Goal: Book appointment/travel/reservation

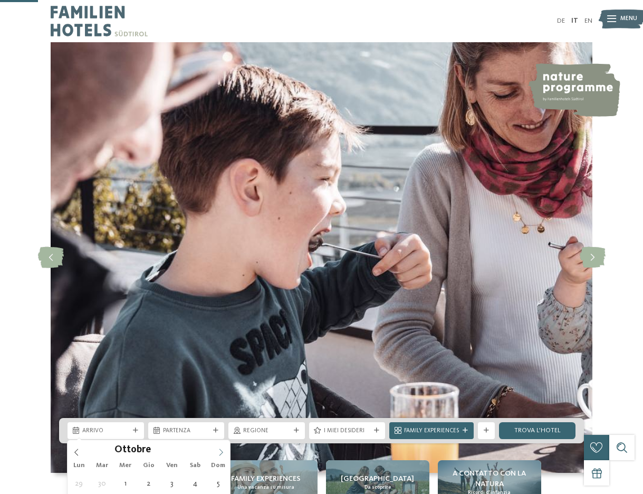
click at [225, 440] on span at bounding box center [221, 449] width 18 height 18
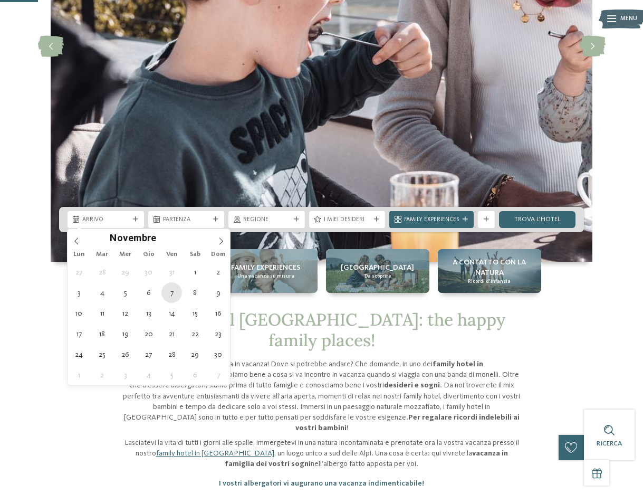
type div "07.11.2025"
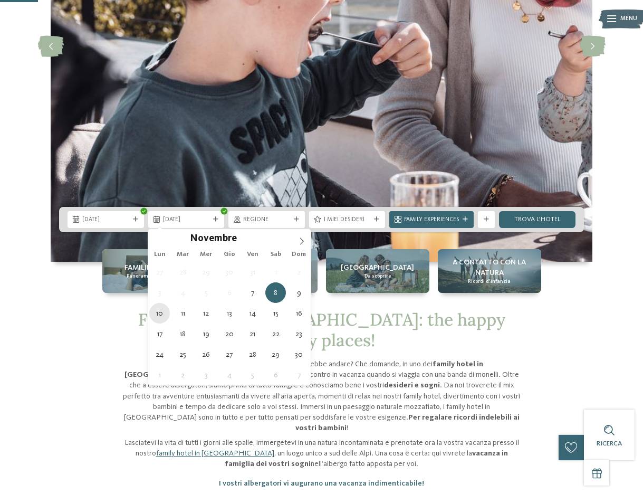
type div "[DATE]"
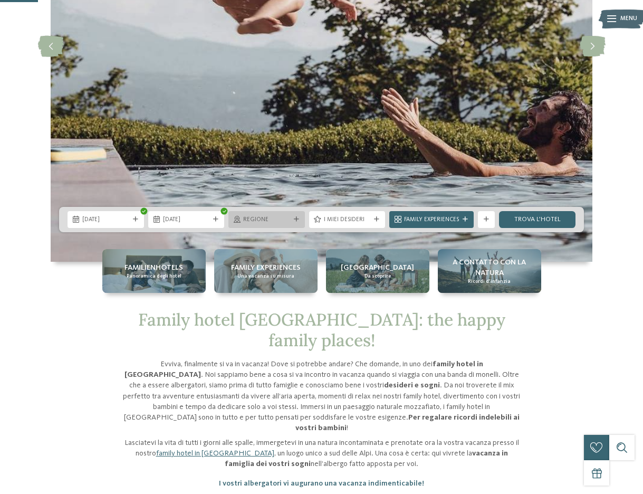
click at [255, 218] on span "Regione" at bounding box center [266, 220] width 47 height 8
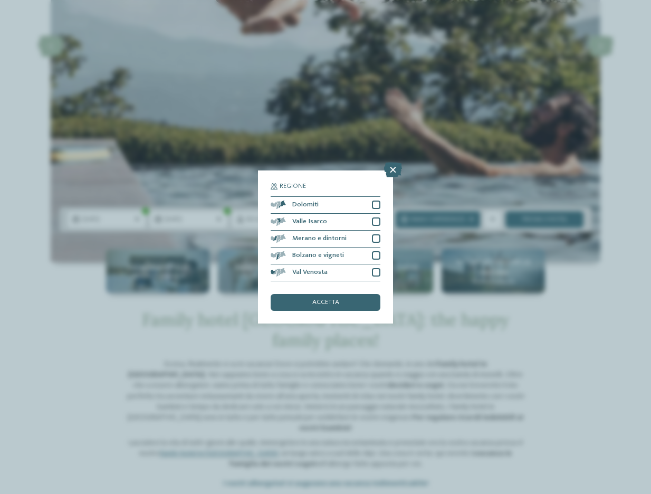
click at [431, 146] on div "Regione Dolomiti" at bounding box center [325, 247] width 651 height 494
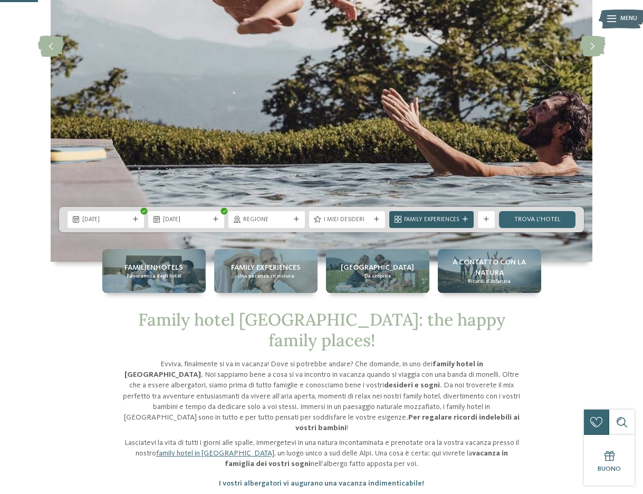
click at [411, 223] on span "Family Experiences" at bounding box center [431, 220] width 55 height 8
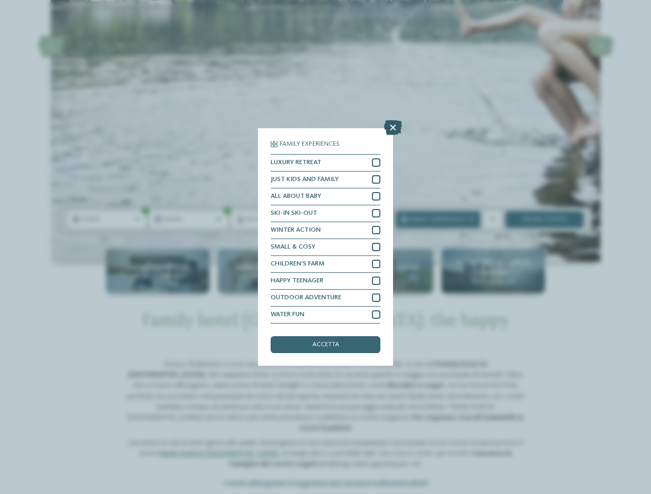
click at [389, 128] on icon at bounding box center [393, 127] width 18 height 15
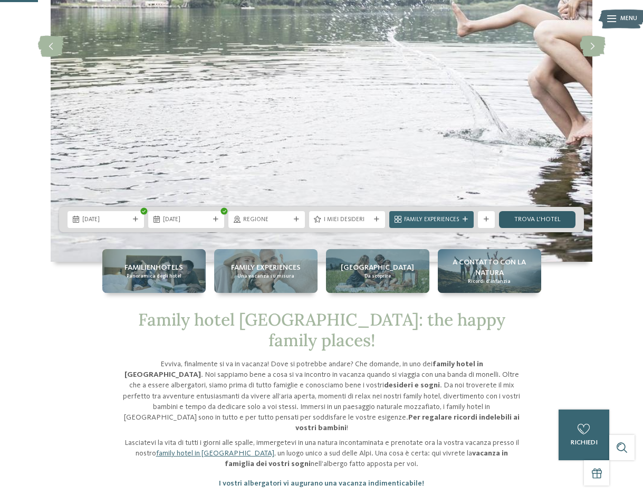
click at [529, 217] on link "trova l’hotel" at bounding box center [537, 219] width 77 height 17
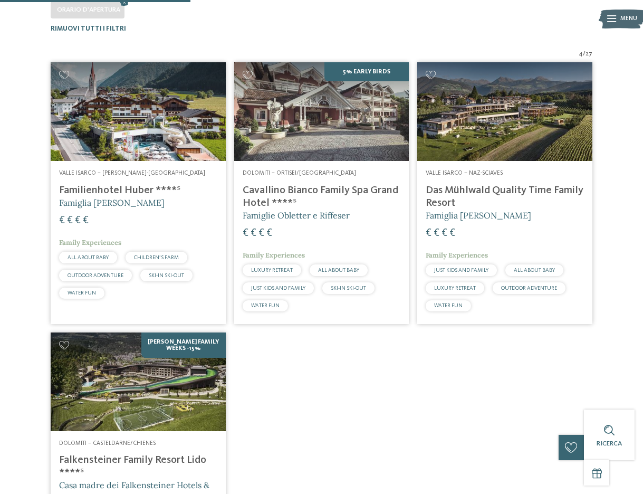
click at [204, 361] on img at bounding box center [138, 382] width 175 height 98
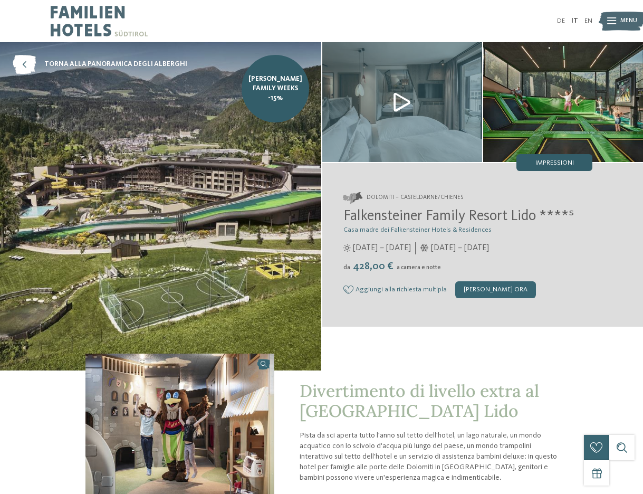
click at [561, 160] on span "Impressioni" at bounding box center [555, 163] width 39 height 7
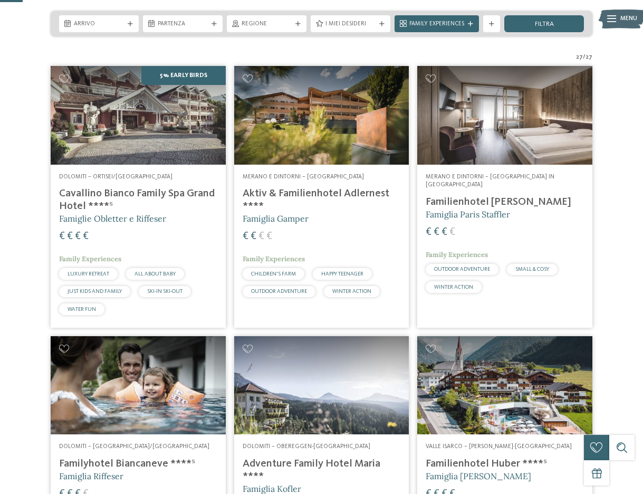
scroll to position [53, 0]
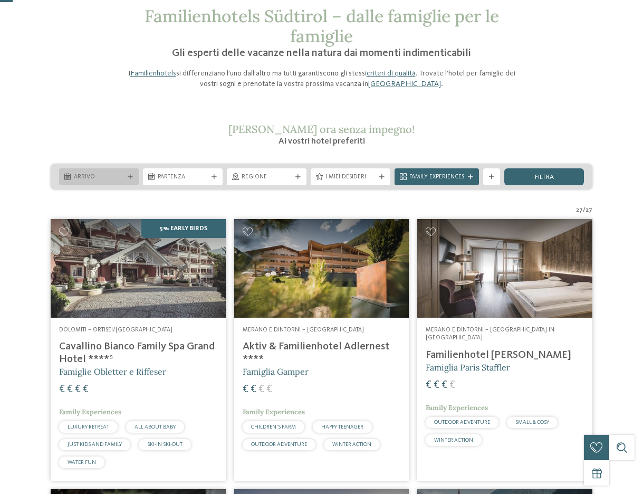
click at [130, 179] on icon at bounding box center [130, 177] width 5 height 5
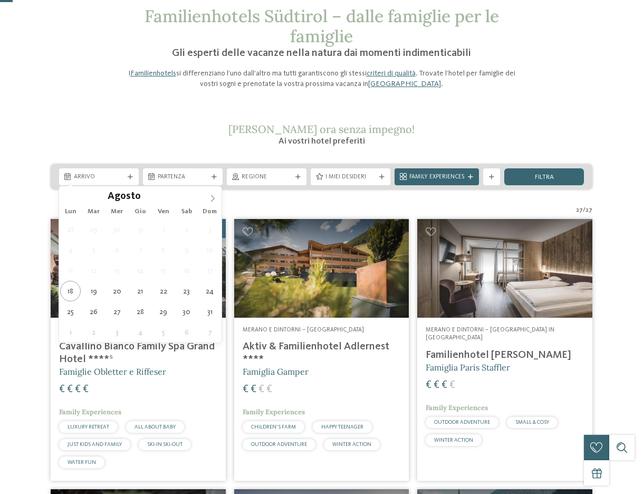
click at [215, 201] on icon at bounding box center [212, 198] width 7 height 7
click at [214, 201] on icon at bounding box center [212, 198] width 7 height 7
click at [214, 194] on span at bounding box center [213, 195] width 18 height 18
type div "07.11.2025"
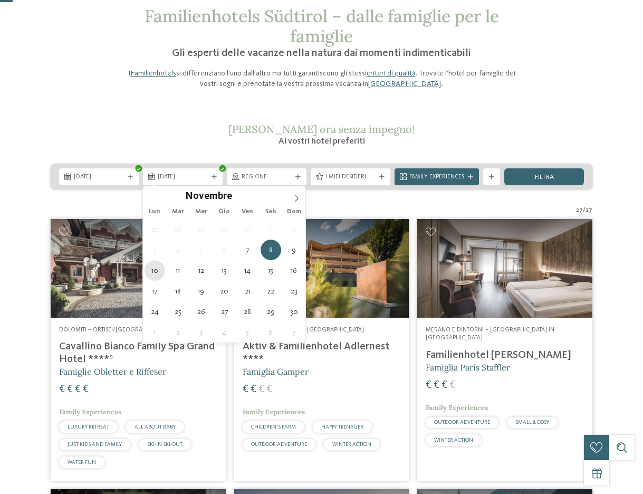
type div "10.11.2025"
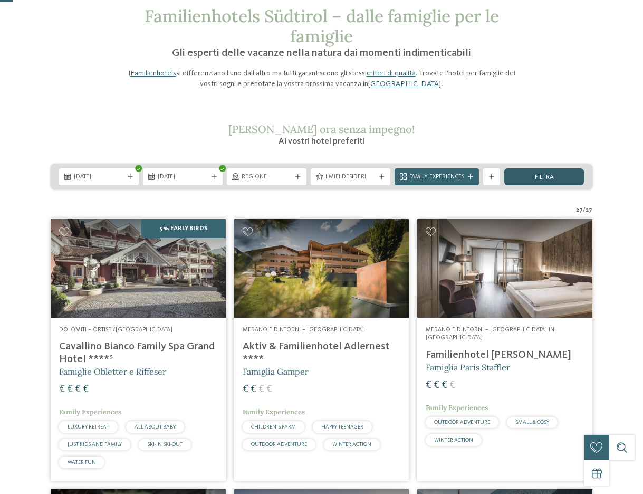
click at [528, 172] on div "filtra" at bounding box center [545, 176] width 80 height 17
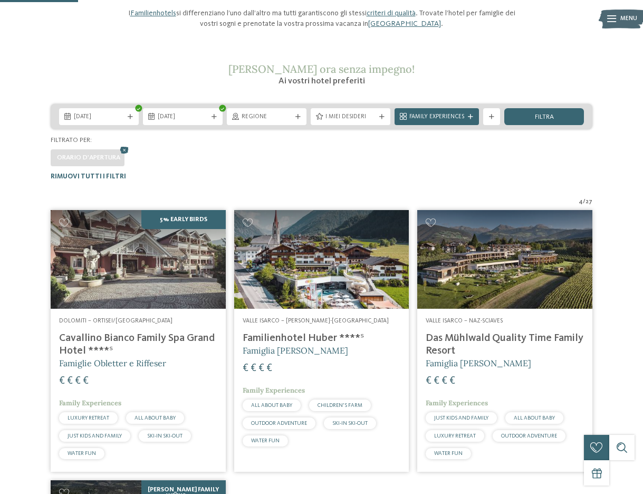
scroll to position [102, 0]
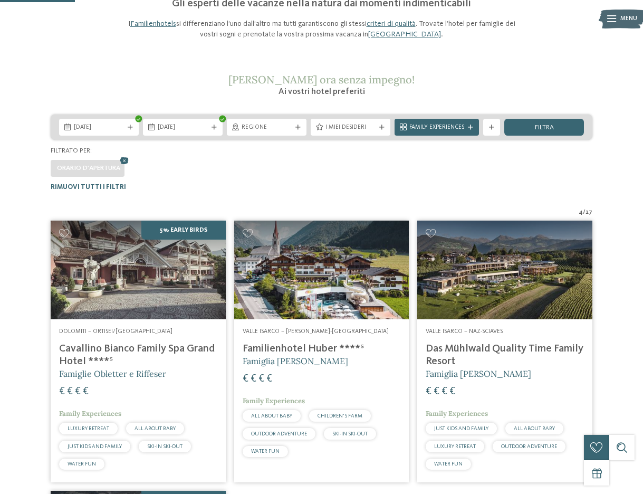
click at [87, 286] on img at bounding box center [138, 270] width 175 height 98
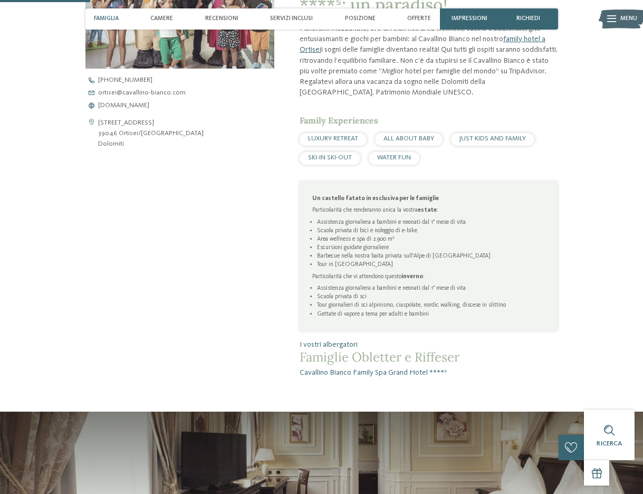
scroll to position [422, 0]
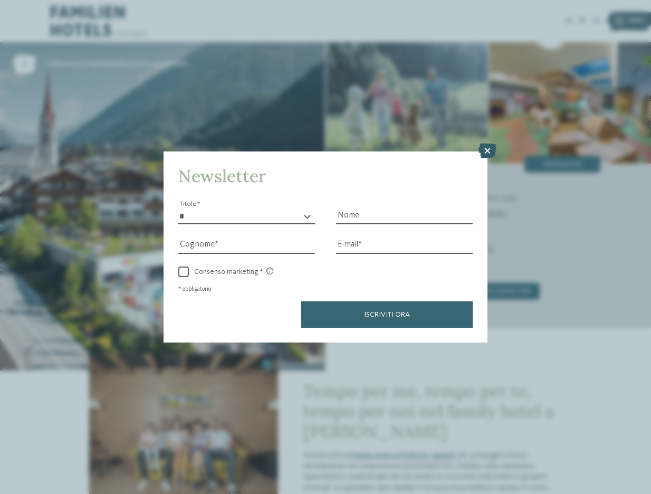
click at [483, 152] on icon at bounding box center [488, 151] width 18 height 15
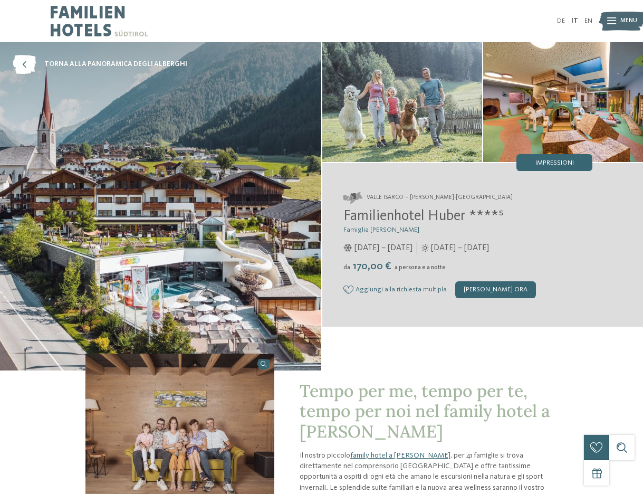
click at [80, 18] on img at bounding box center [99, 21] width 97 height 42
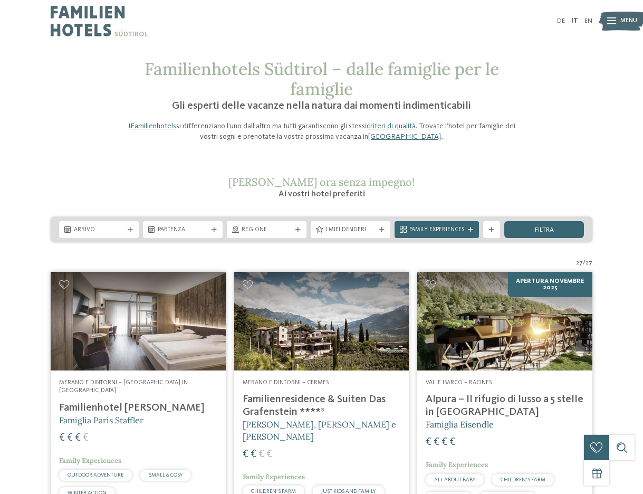
click at [121, 220] on div "Arrivo Partenza" at bounding box center [322, 229] width 542 height 25
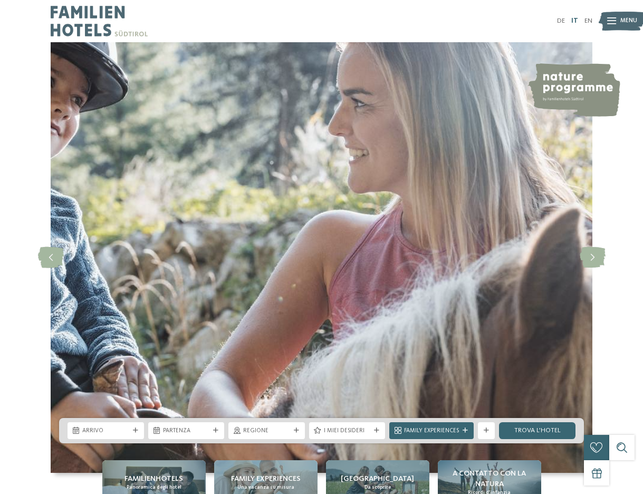
click at [574, 18] on link "IT" at bounding box center [575, 20] width 7 height 7
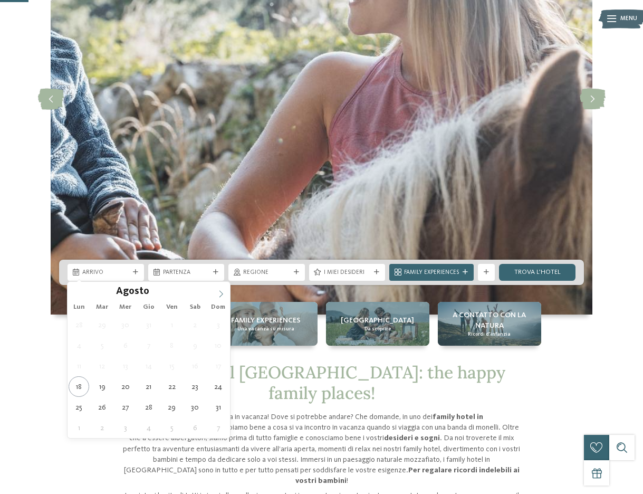
click at [224, 292] on icon at bounding box center [220, 293] width 7 height 7
click at [220, 289] on span at bounding box center [221, 291] width 18 height 18
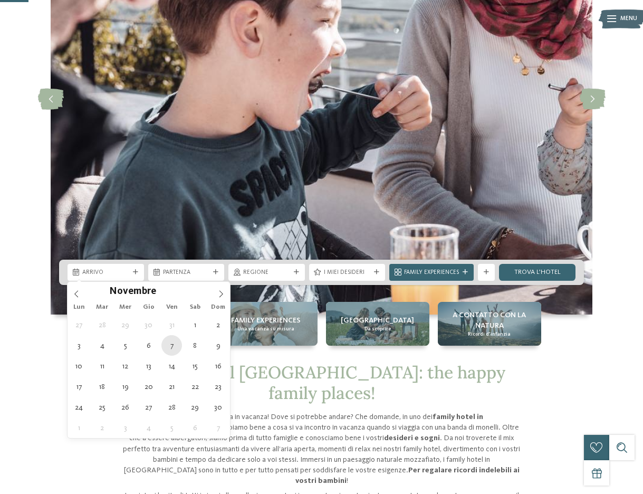
type div "[DATE]"
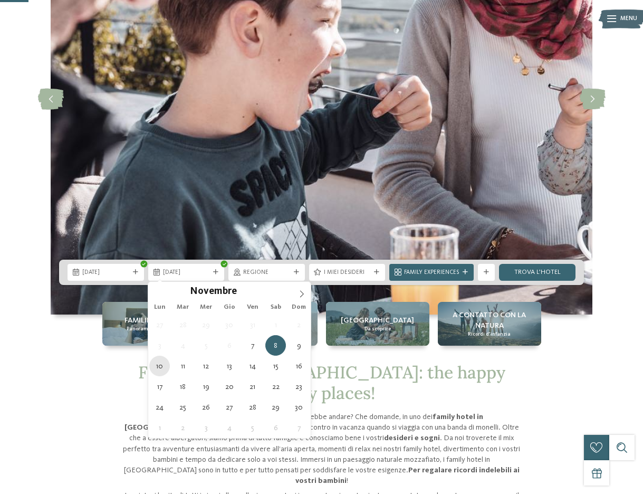
type div "[DATE]"
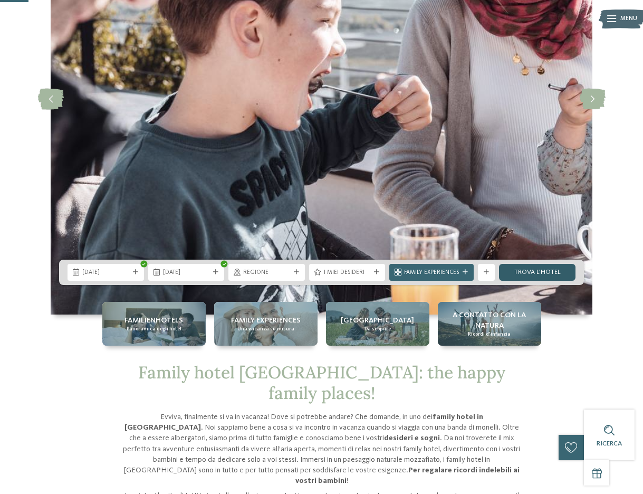
click at [514, 276] on link "trova l’hotel" at bounding box center [537, 272] width 77 height 17
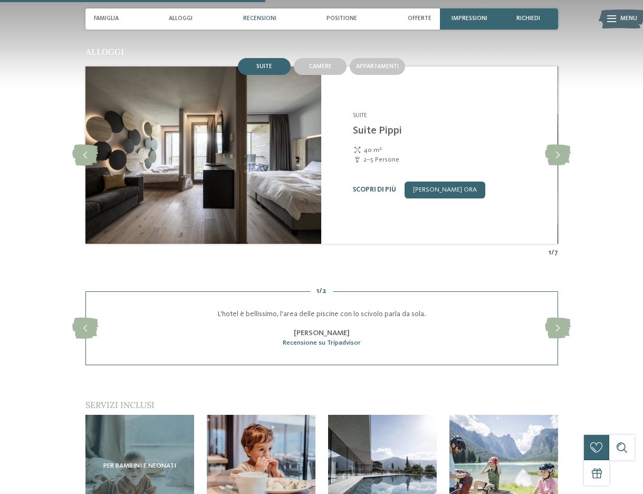
scroll to position [1214, 0]
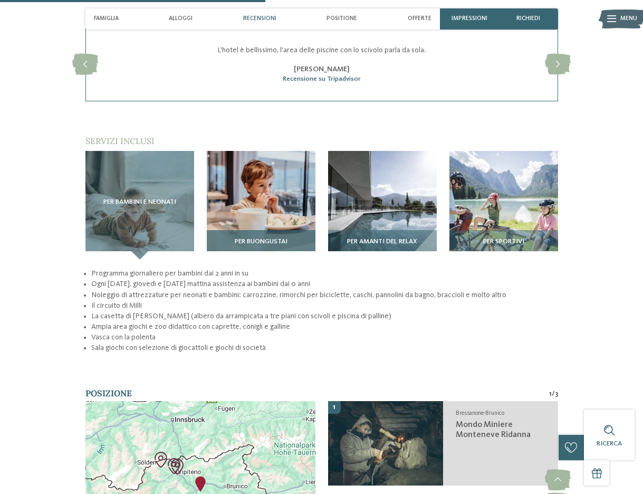
click at [258, 188] on img at bounding box center [261, 205] width 109 height 109
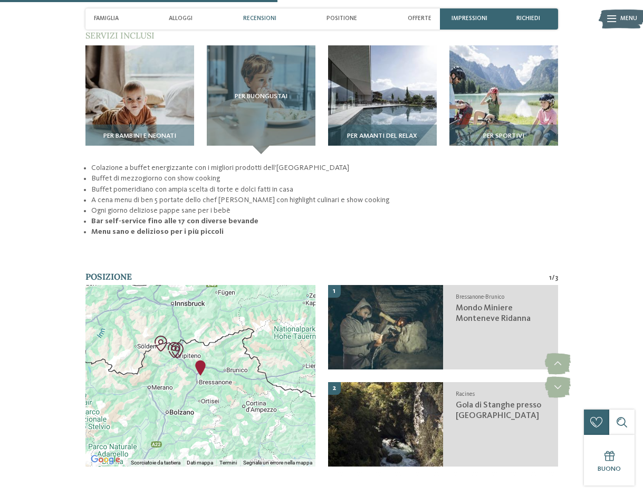
scroll to position [1161, 0]
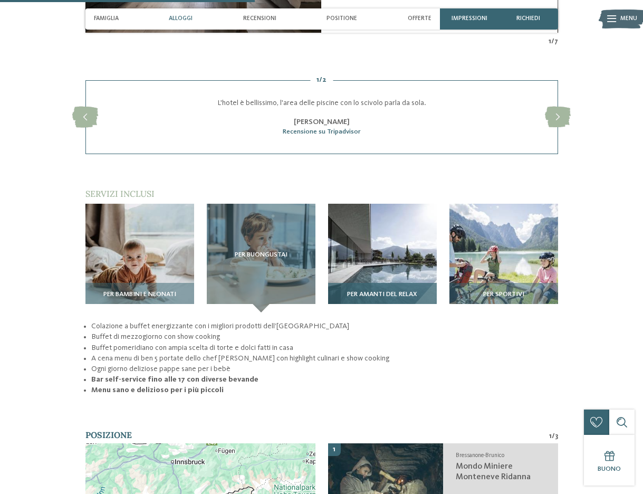
click at [355, 236] on img at bounding box center [382, 258] width 109 height 109
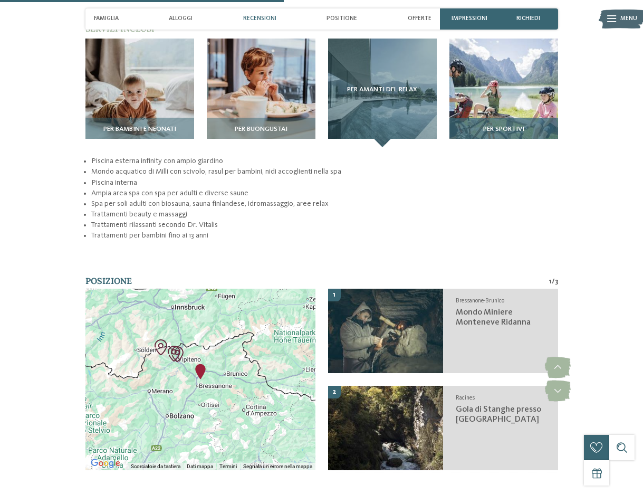
scroll to position [1214, 0]
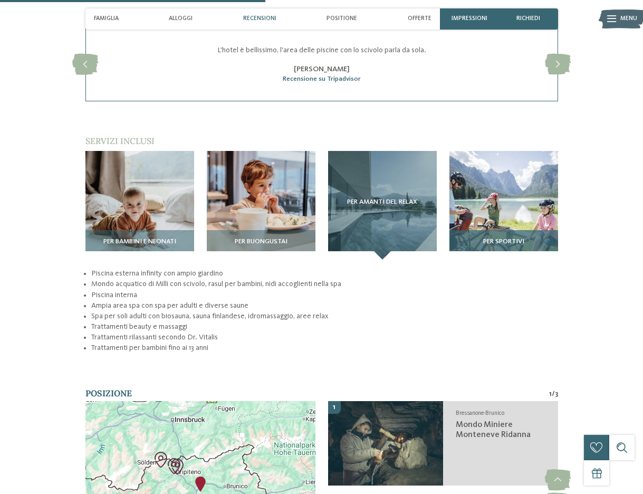
click at [498, 182] on img at bounding box center [504, 205] width 109 height 109
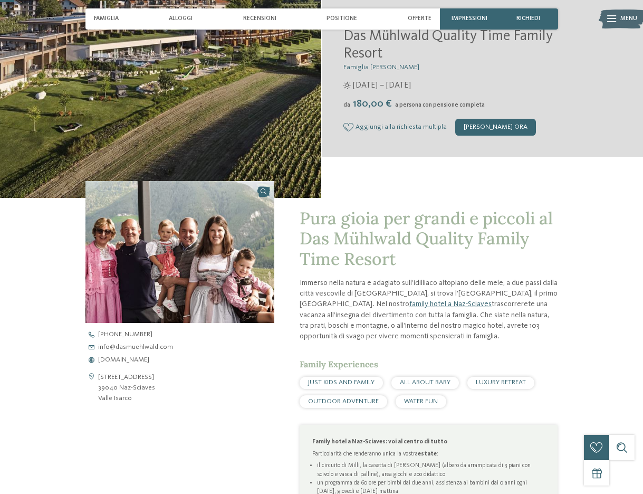
scroll to position [0, 0]
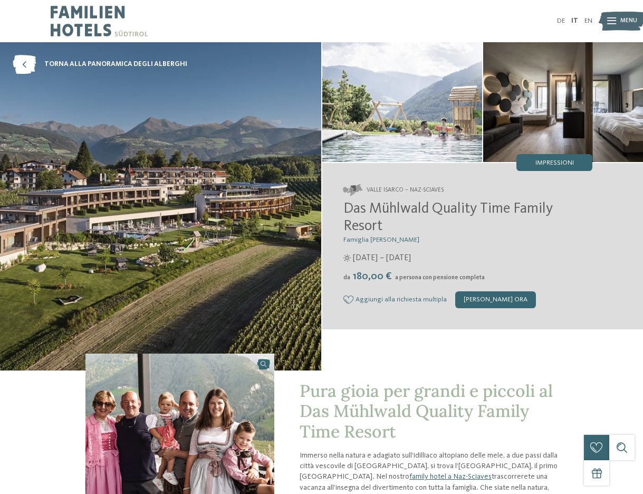
click at [459, 131] on img at bounding box center [403, 102] width 160 height 120
click at [543, 138] on img at bounding box center [564, 102] width 160 height 120
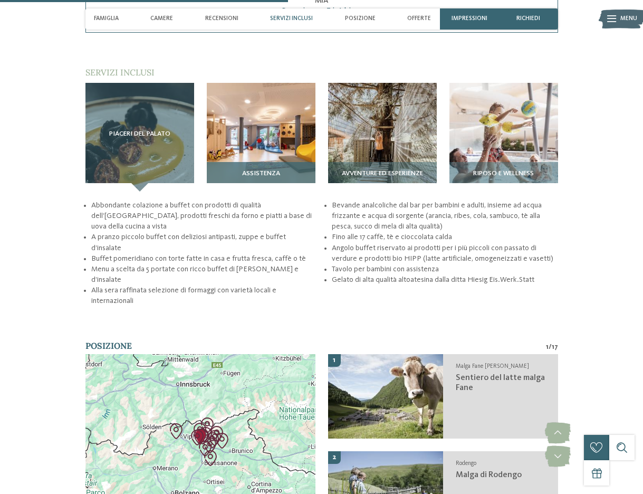
scroll to position [1372, 0]
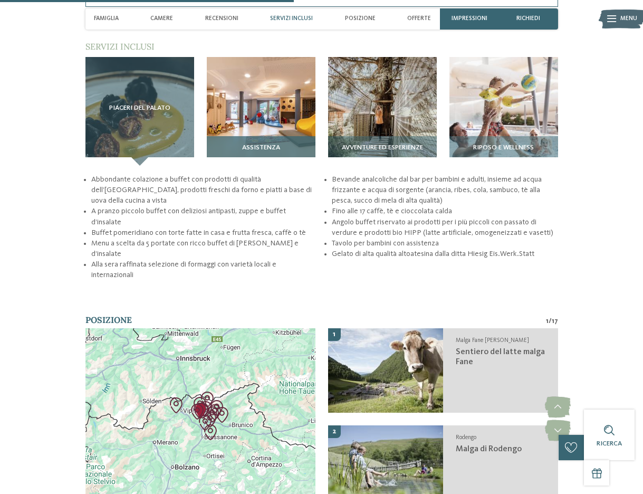
click at [287, 112] on img at bounding box center [261, 111] width 109 height 109
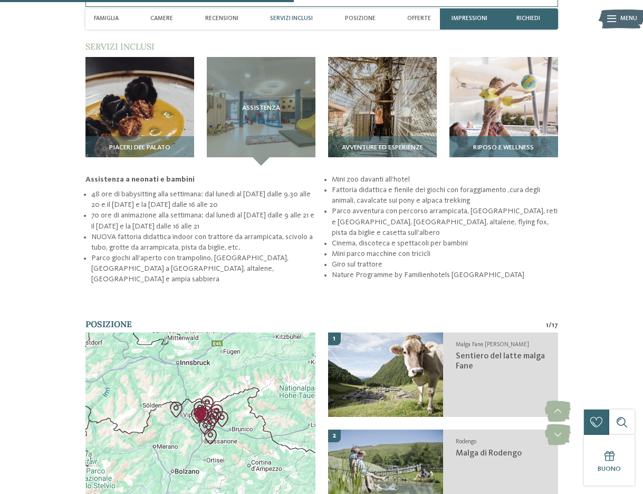
click at [534, 145] on span "Riposo e wellness" at bounding box center [504, 147] width 61 height 7
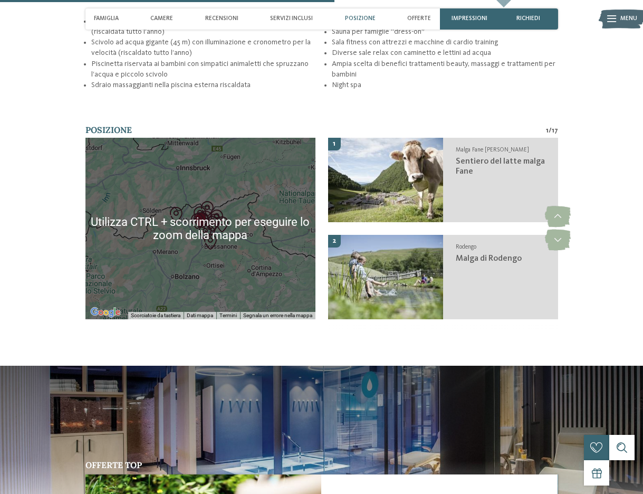
scroll to position [1742, 0]
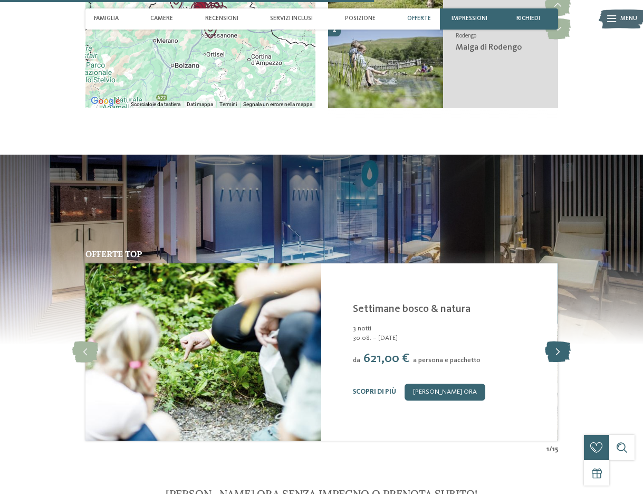
click at [562, 353] on icon at bounding box center [558, 352] width 26 height 21
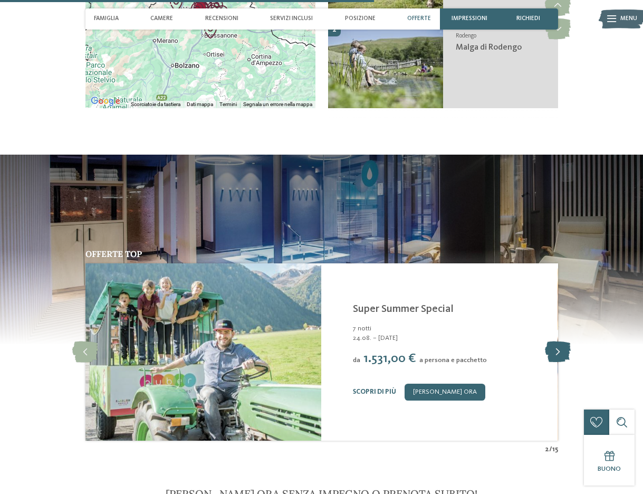
click at [562, 353] on icon at bounding box center [558, 352] width 26 height 21
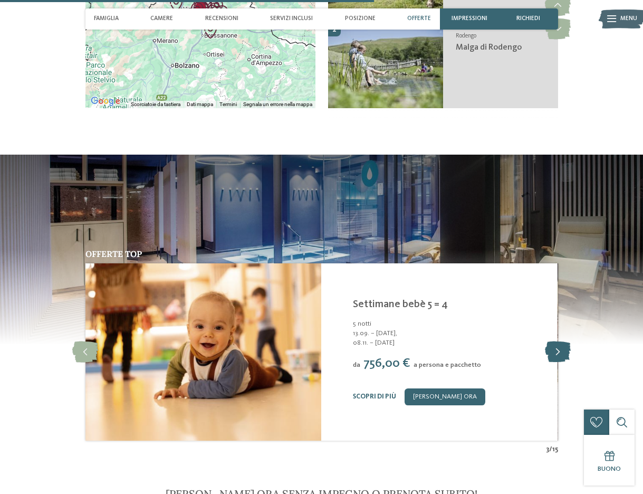
click at [562, 353] on icon at bounding box center [558, 352] width 26 height 21
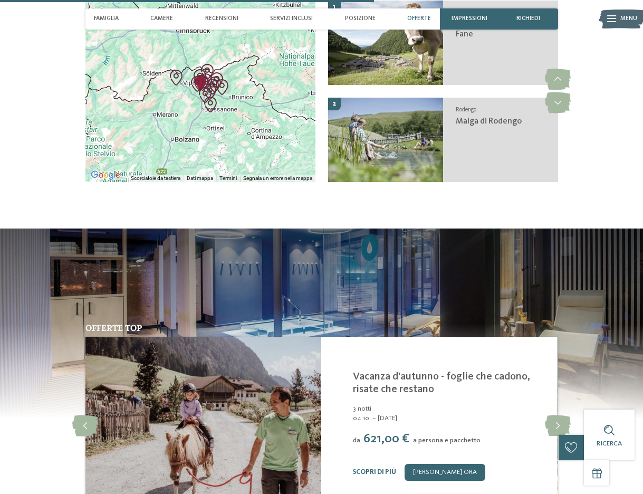
scroll to position [1531, 0]
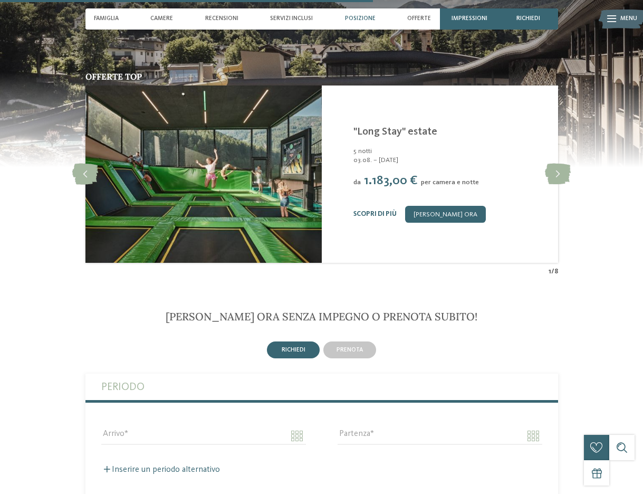
scroll to position [1689, 0]
